Goal: Entertainment & Leisure: Consume media (video, audio)

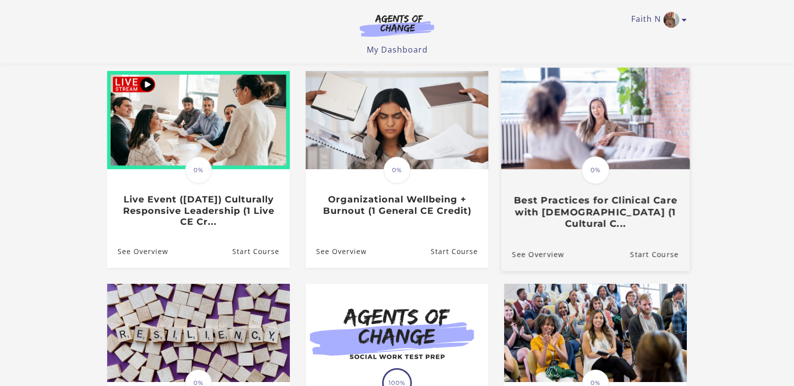
scroll to position [83, 0]
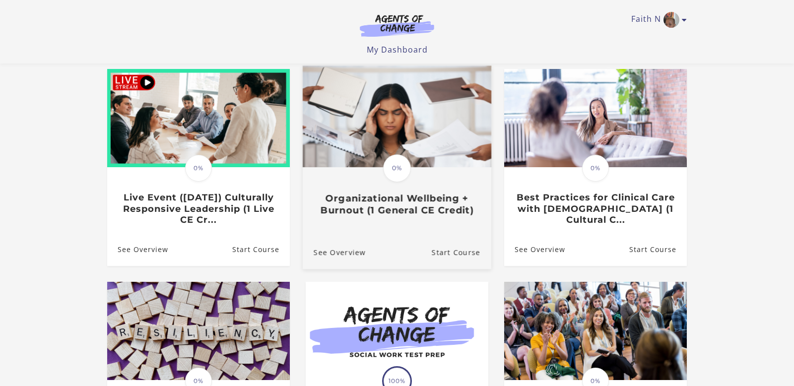
click at [384, 201] on h3 "Organizational Wellbeing + Burnout (1 General CE Credit)" at bounding box center [397, 204] width 167 height 23
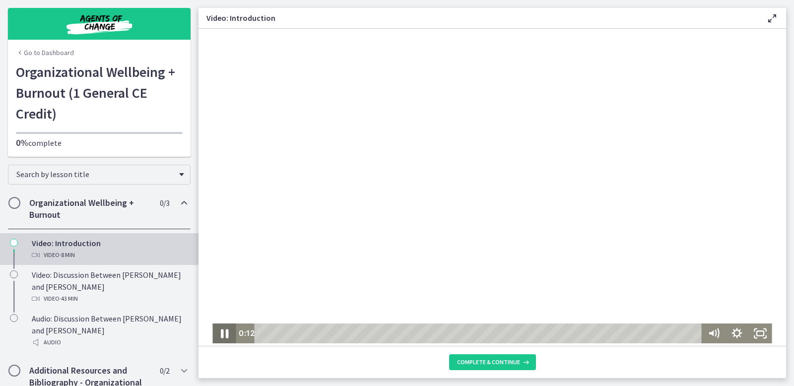
click at [223, 335] on icon "Pause" at bounding box center [224, 333] width 7 height 9
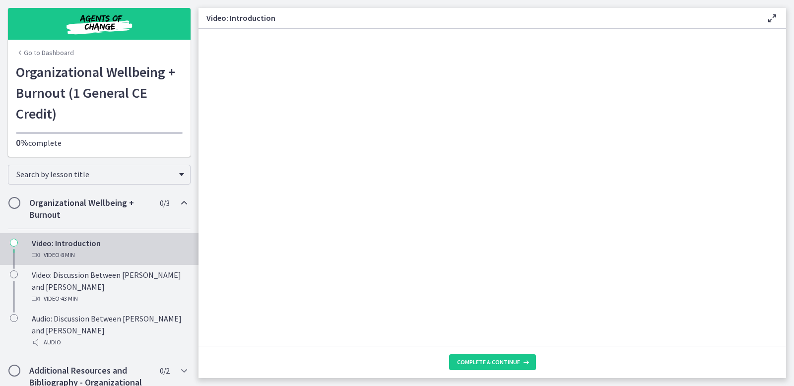
click at [58, 55] on link "Go to Dashboard" at bounding box center [45, 53] width 58 height 10
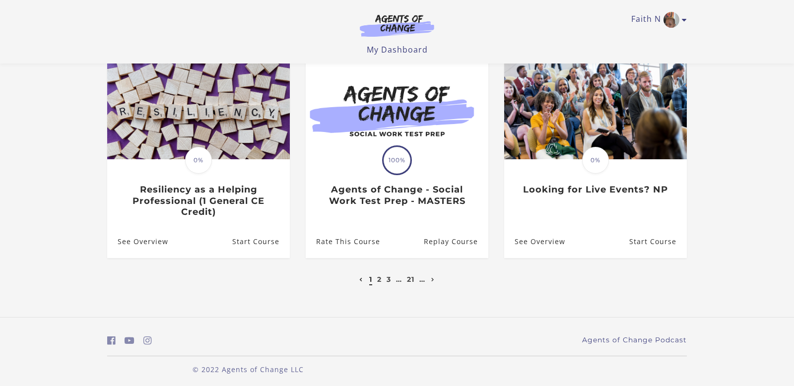
scroll to position [305, 0]
